Goal: Find contact information: Find contact information

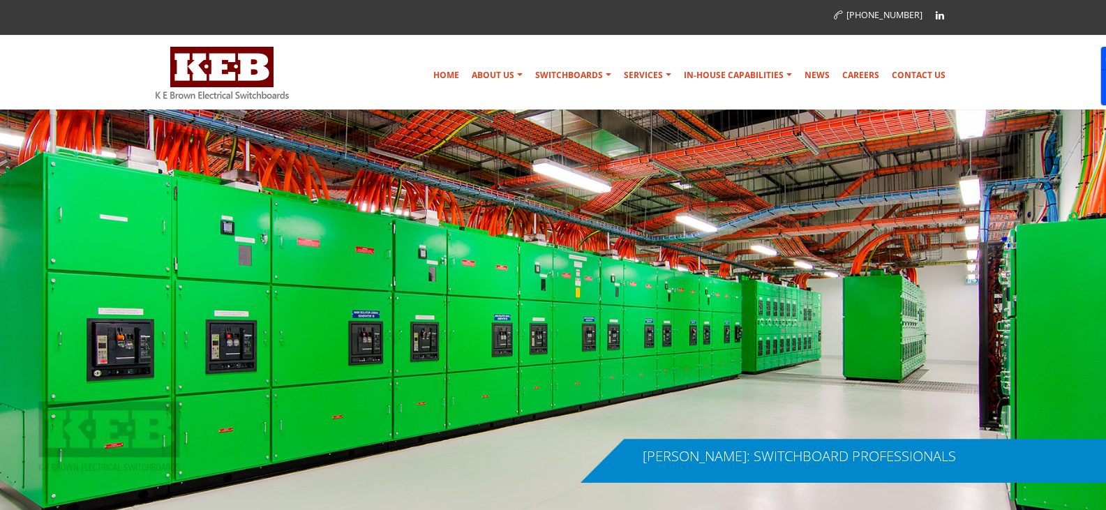
drag, startPoint x: 922, startPoint y: 9, endPoint x: 865, endPoint y: 17, distance: 57.8
click at [865, 17] on p "[PHONE_NUMBER]" at bounding box center [880, 15] width 92 height 26
copy link "02) 9979 6499"
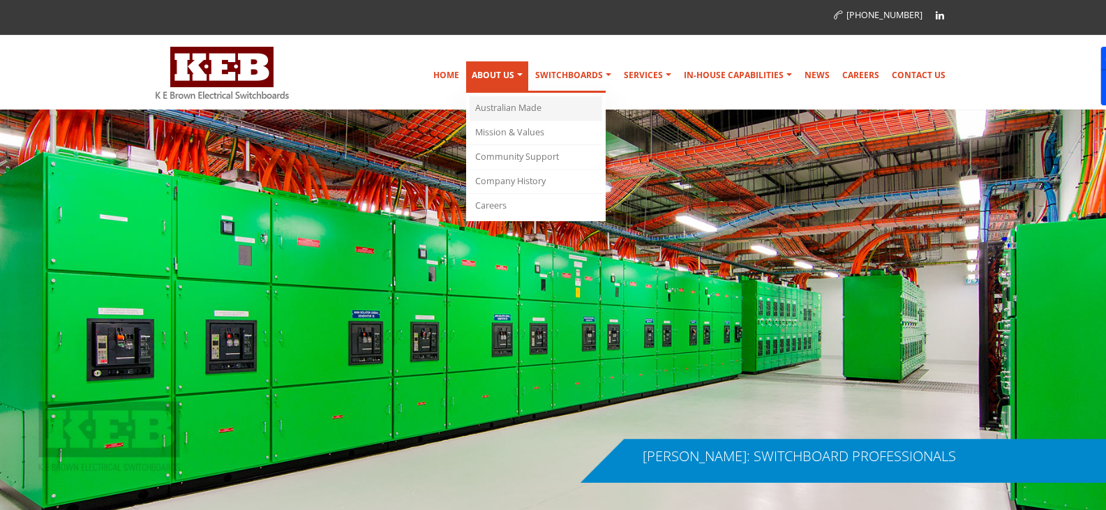
click at [507, 98] on link "Australian Made" at bounding box center [536, 108] width 133 height 24
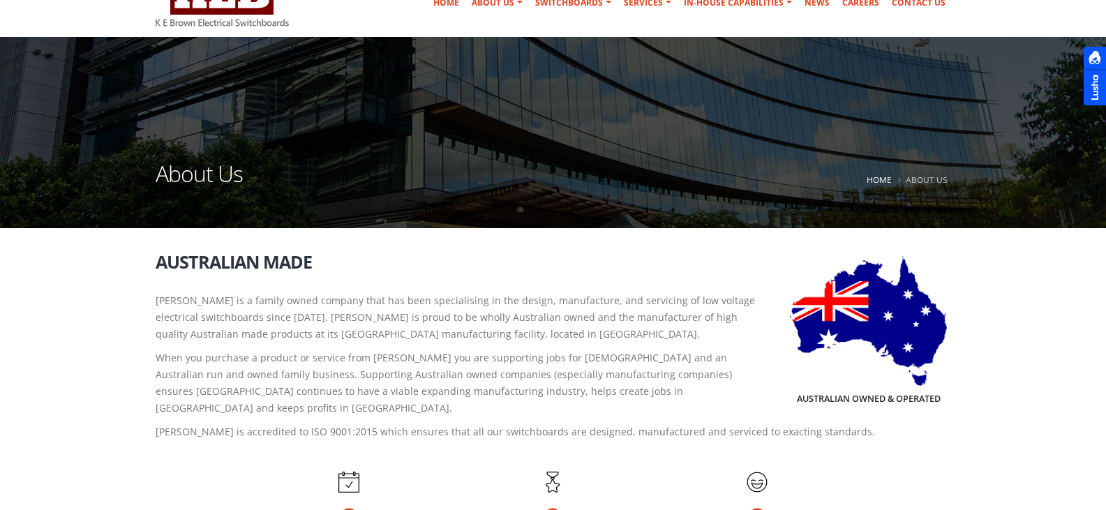
scroll to position [140, 0]
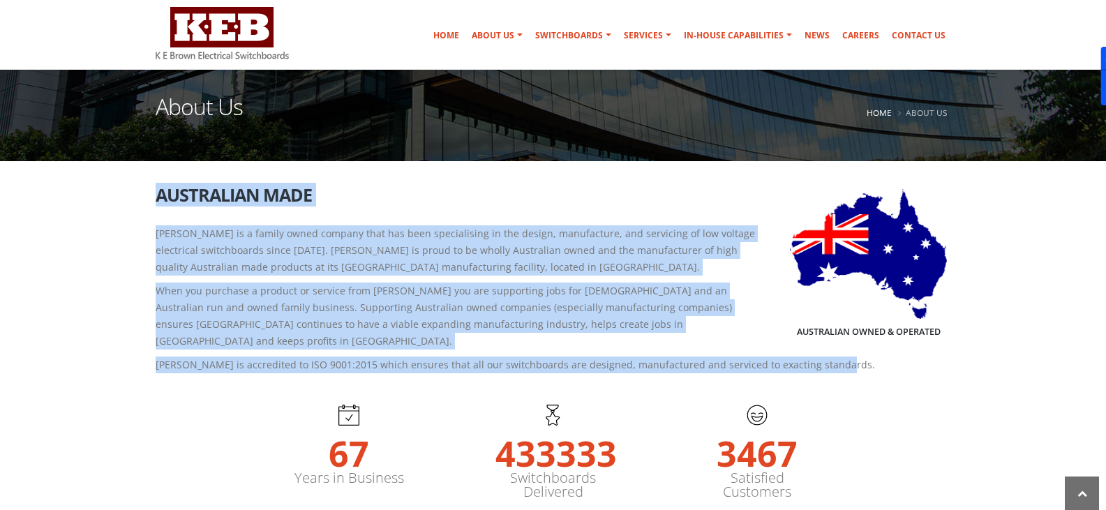
drag, startPoint x: 146, startPoint y: 186, endPoint x: 546, endPoint y: 369, distance: 440.3
click at [546, 369] on div "Australian Owned & Operated Australian Made [PERSON_NAME] is a family owned com…" at bounding box center [553, 283] width 816 height 195
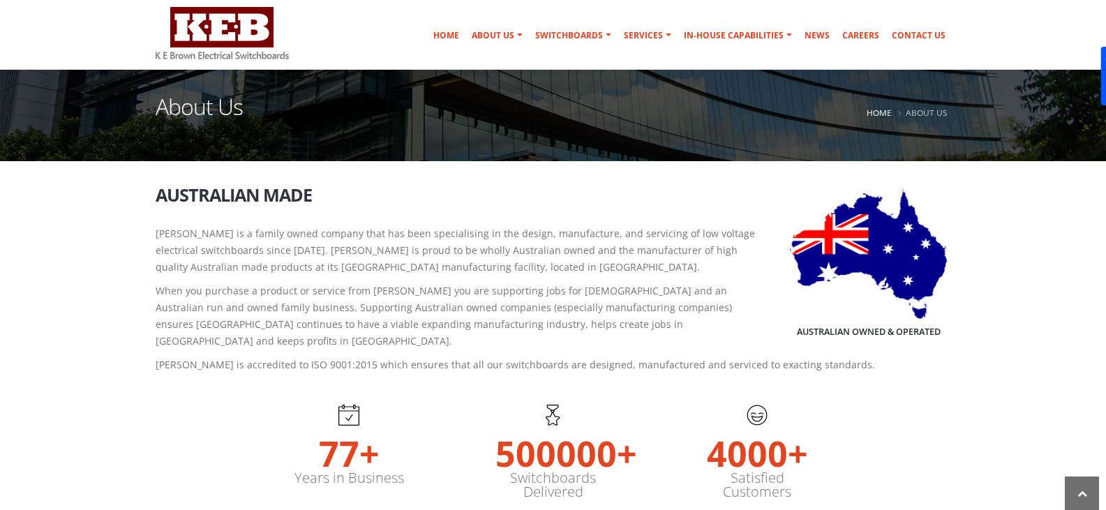
click at [514, 391] on section "77+ Years in Business 500000+ Switchboards Delivered 4000+ Satisfied Customers" at bounding box center [553, 453] width 1106 height 133
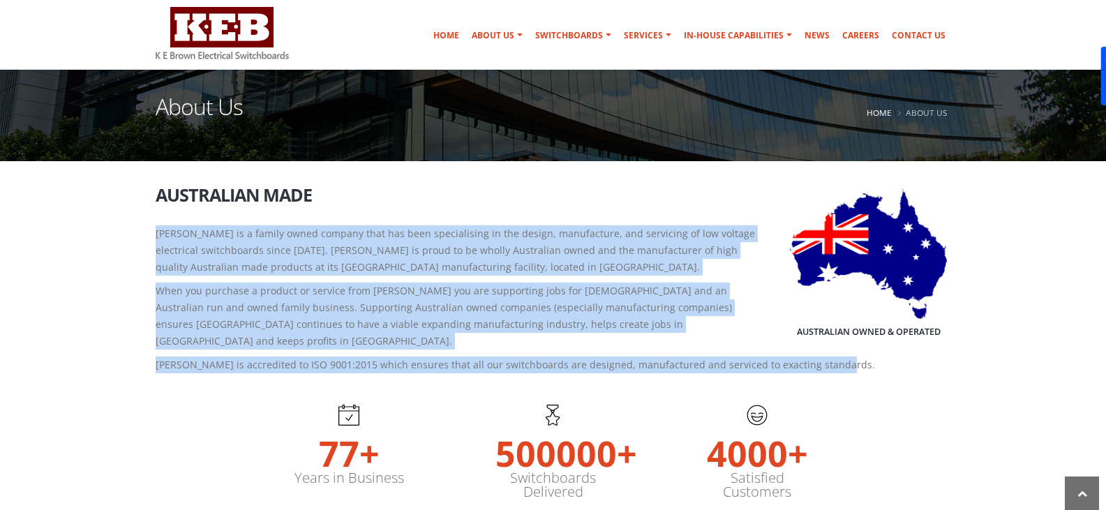
drag, startPoint x: 291, startPoint y: 366, endPoint x: 144, endPoint y: 230, distance: 200.0
click at [142, 230] on section "Australian Owned & Operated Australian Made [PERSON_NAME] is a family owned com…" at bounding box center [553, 283] width 1106 height 195
click at [154, 219] on div "Australian Owned & Operated Australian Made [PERSON_NAME] is a family owned com…" at bounding box center [553, 283] width 816 height 195
click at [153, 212] on div "Australian Owned & Operated Australian Made [PERSON_NAME] is a family owned com…" at bounding box center [553, 283] width 816 height 195
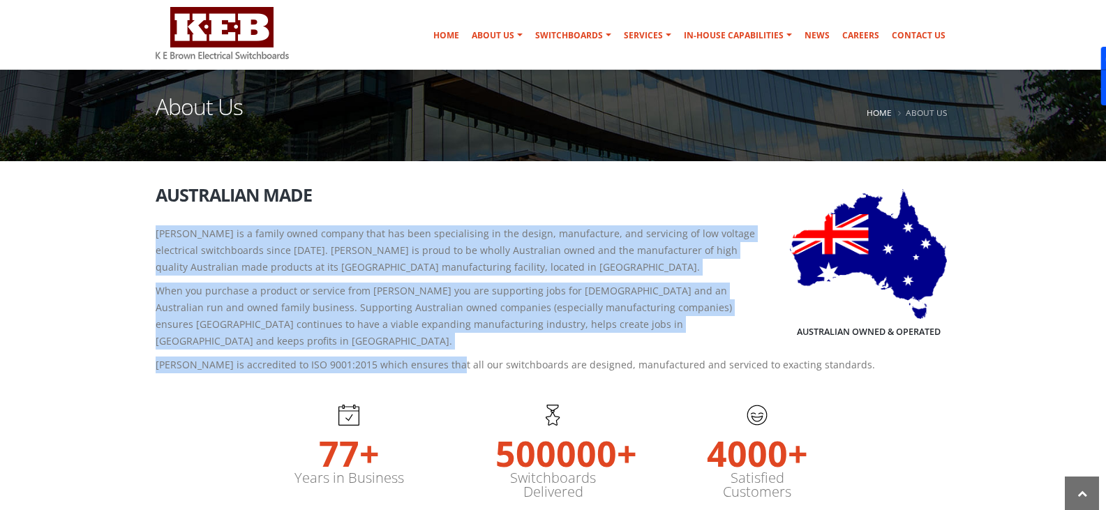
drag, startPoint x: 145, startPoint y: 212, endPoint x: 428, endPoint y: 362, distance: 320.6
click at [431, 361] on div "Australian Owned & Operated Australian Made [PERSON_NAME] is a family owned com…" at bounding box center [553, 283] width 816 height 195
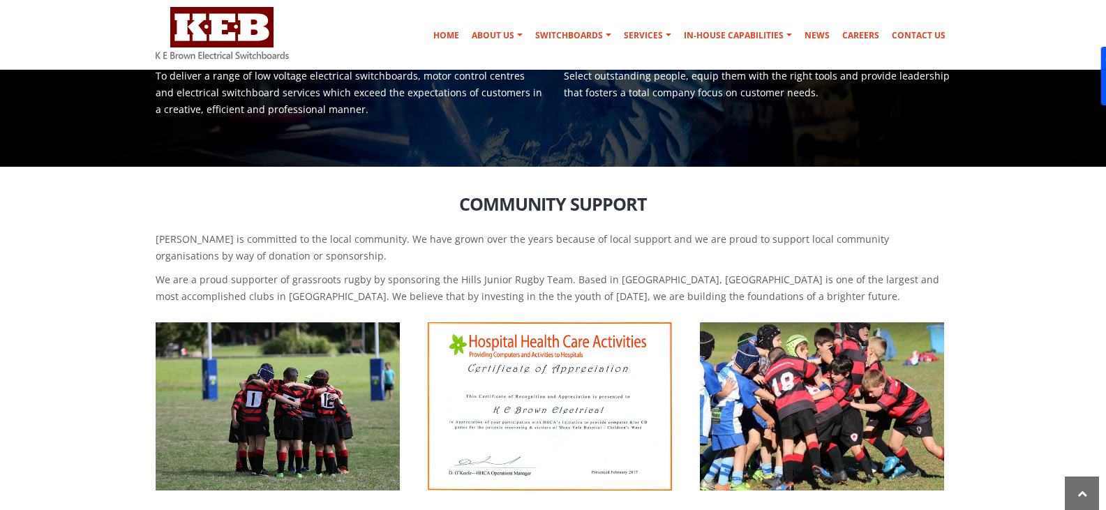
scroll to position [698, 0]
